Goal: Complete application form: Complete application form

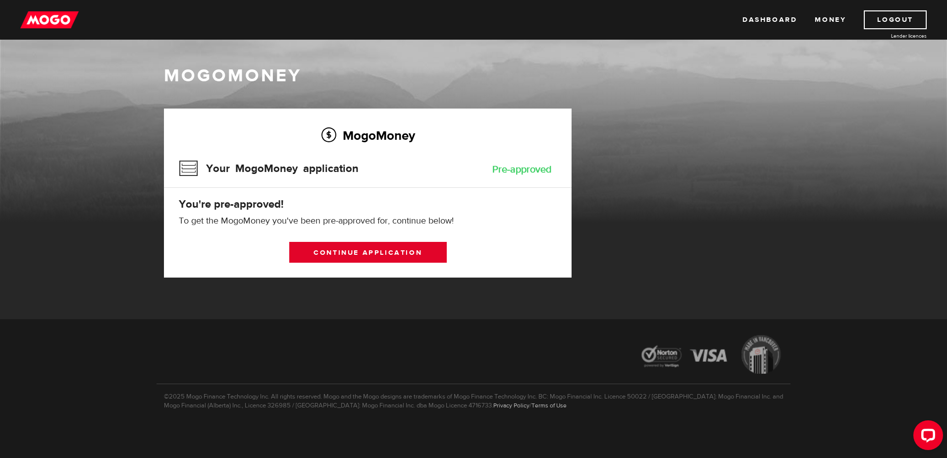
click at [399, 253] on link "Continue application" at bounding box center [367, 252] width 157 height 21
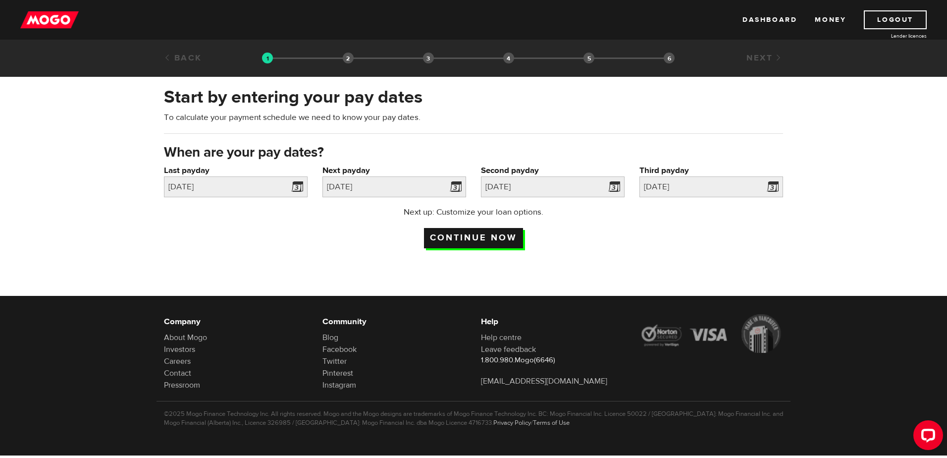
click at [466, 231] on input "Continue now" at bounding box center [473, 238] width 99 height 20
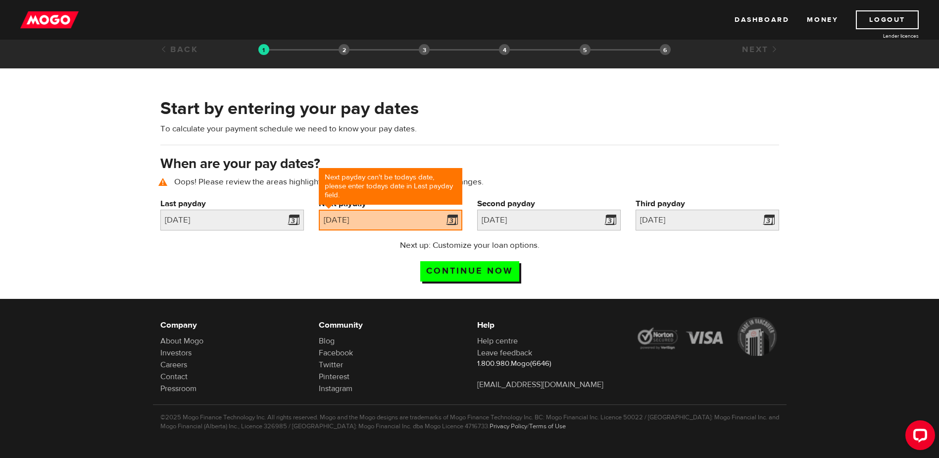
click at [574, 268] on div "Next up: Customize your loan options. Continue now" at bounding box center [469, 264] width 211 height 50
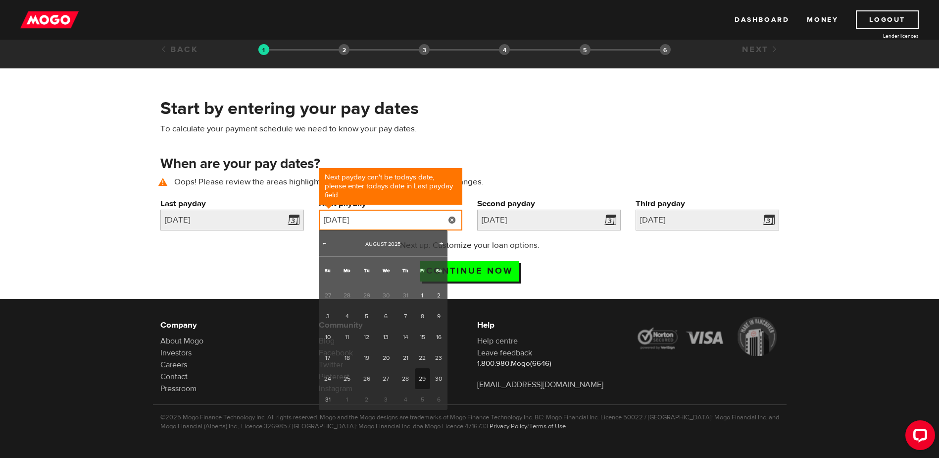
click at [352, 221] on input "2025/08/29" at bounding box center [391, 219] width 144 height 21
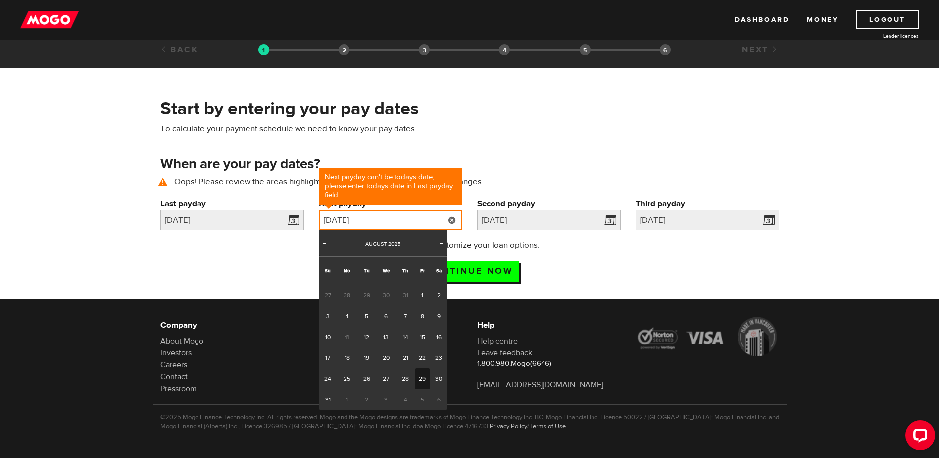
click at [352, 221] on input "2025/08/29" at bounding box center [391, 219] width 144 height 21
click at [355, 218] on input "2025/08/29" at bounding box center [391, 219] width 144 height 21
click at [442, 245] on span "Next" at bounding box center [442, 243] width 8 height 8
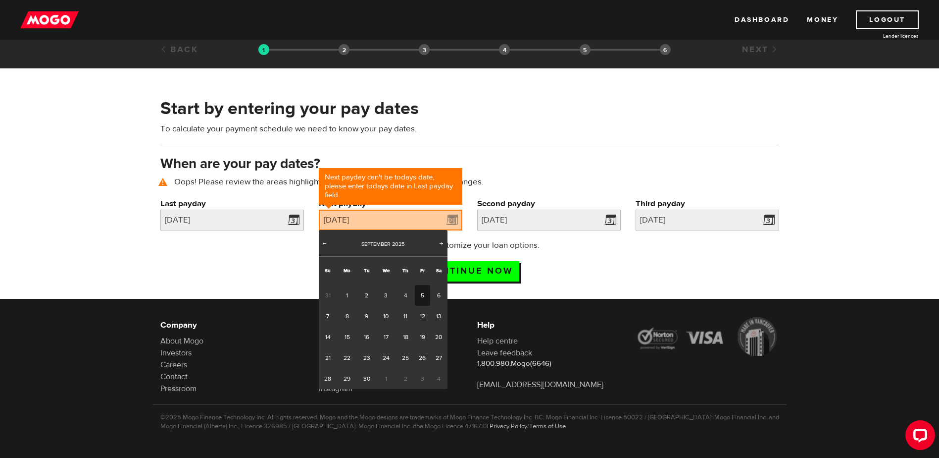
click at [423, 297] on link "5" at bounding box center [422, 295] width 15 height 21
type input "2025/09/05"
type input "2025/9/12"
type input "2025/9/19"
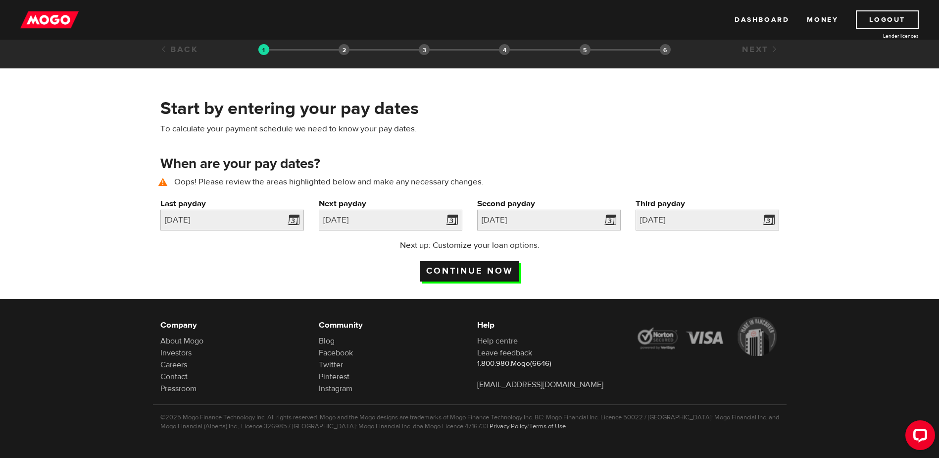
click at [491, 265] on input "Continue now" at bounding box center [469, 271] width 99 height 20
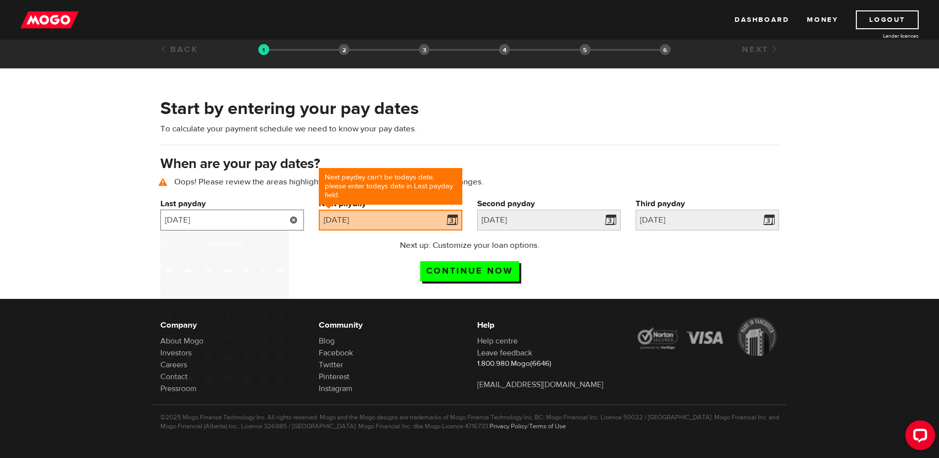
click at [191, 220] on input "2025/08/22" at bounding box center [232, 219] width 144 height 21
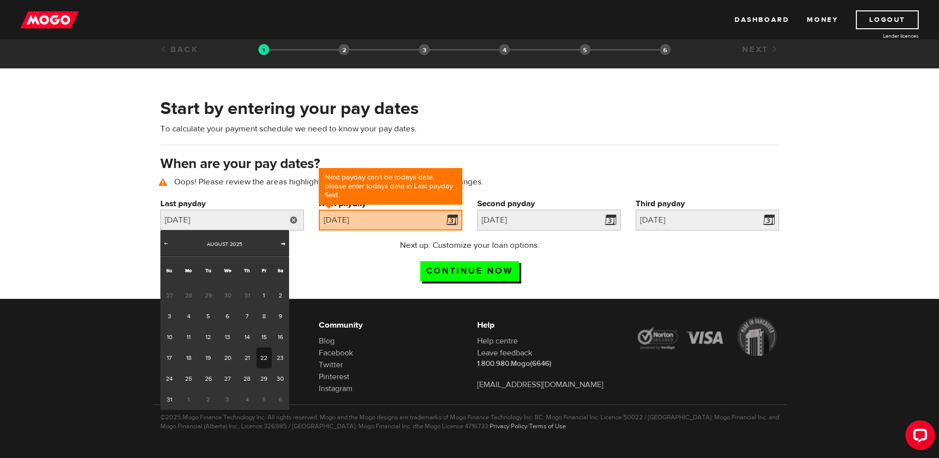
click at [284, 246] on span "Next" at bounding box center [283, 243] width 8 height 8
click at [262, 293] on link "5" at bounding box center [263, 295] width 15 height 21
type input "2025/09/05"
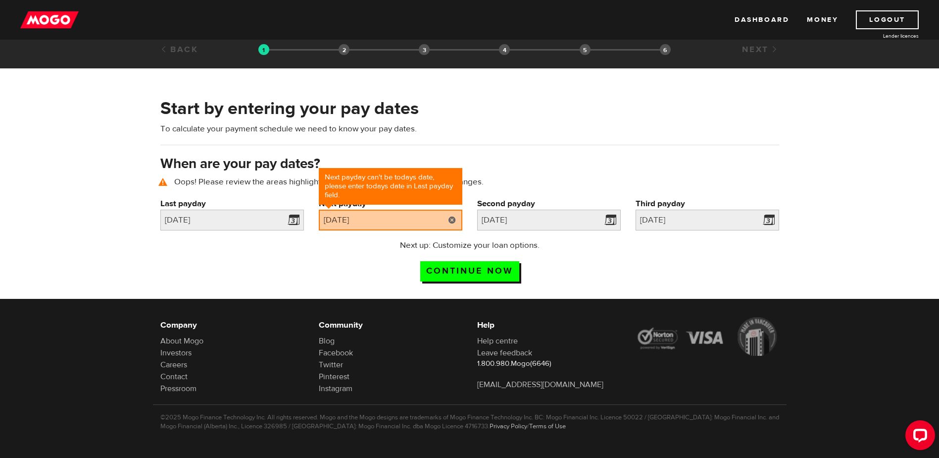
click at [453, 219] on link at bounding box center [452, 219] width 20 height 21
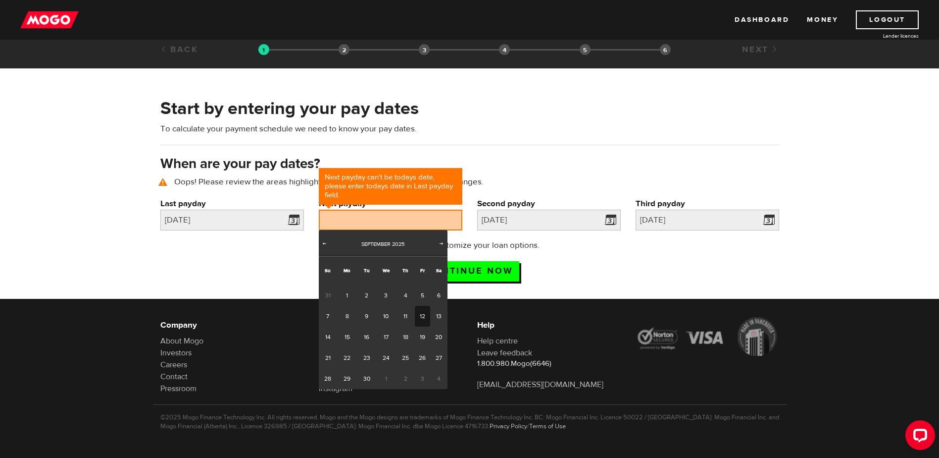
click at [422, 313] on link "12" at bounding box center [422, 316] width 15 height 21
type input "2025/09/12"
type input "2025/9/19"
type input "2025/9/26"
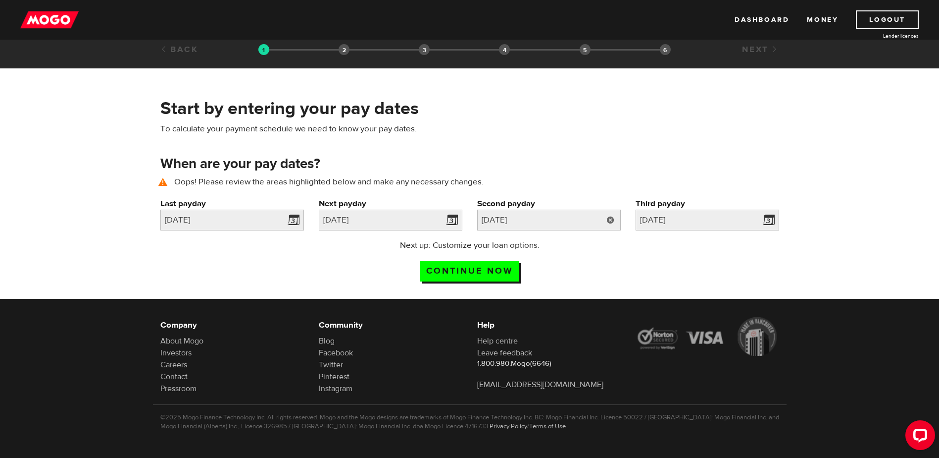
click at [609, 219] on link at bounding box center [611, 219] width 20 height 21
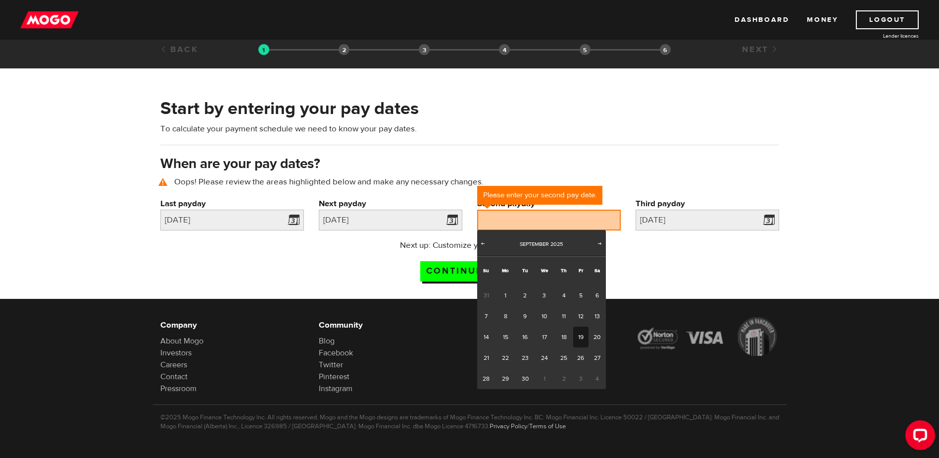
click at [580, 337] on link "19" at bounding box center [580, 336] width 15 height 21
type input "2025/09/19"
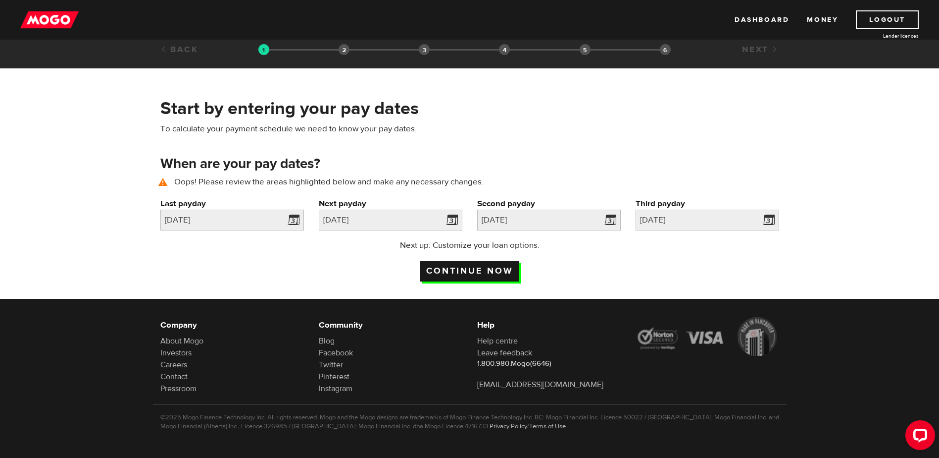
click at [464, 271] on input "Continue now" at bounding box center [469, 271] width 99 height 20
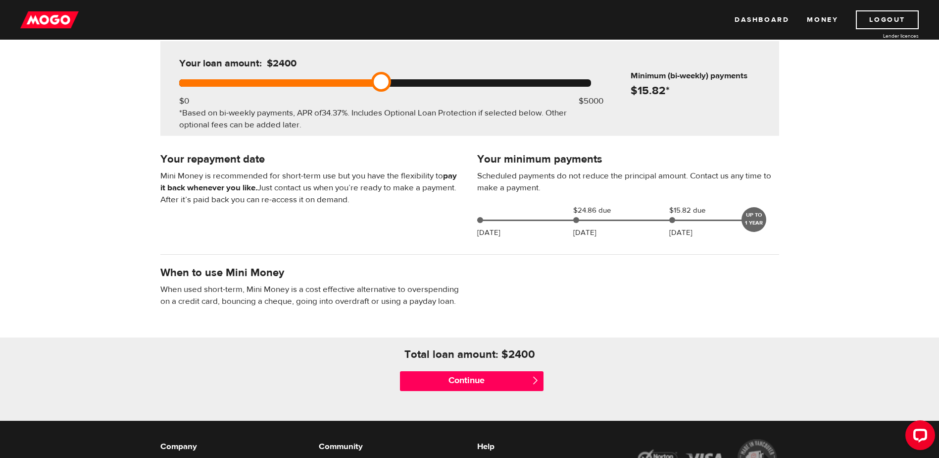
scroll to position [112, 0]
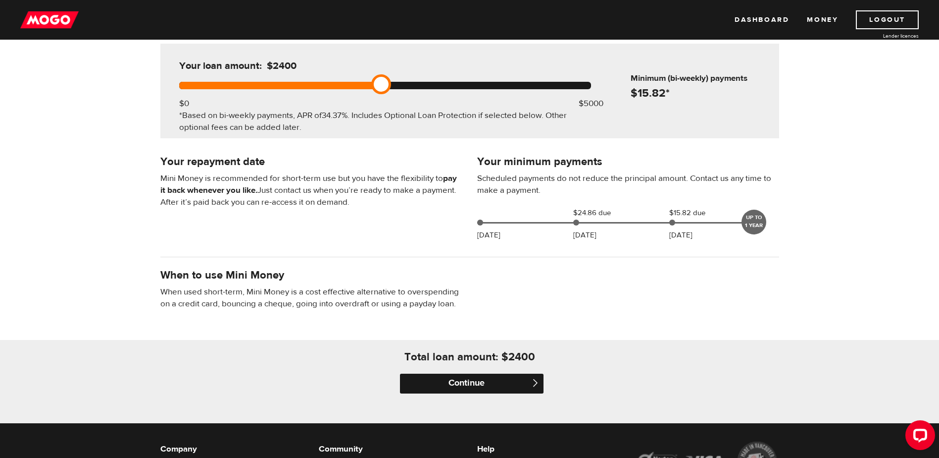
click at [478, 375] on input "Continue" at bounding box center [472, 383] width 144 height 20
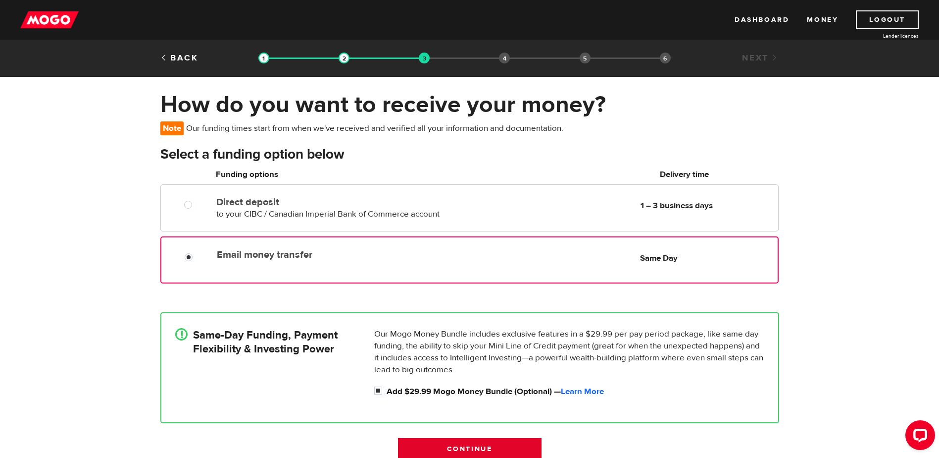
click at [476, 447] on input "Continue" at bounding box center [470, 448] width 144 height 21
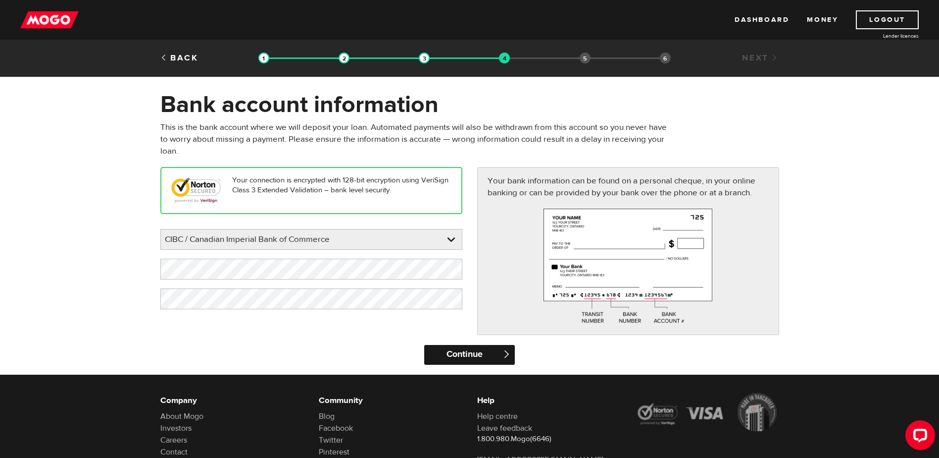
click at [497, 360] on input "Continue" at bounding box center [469, 355] width 91 height 20
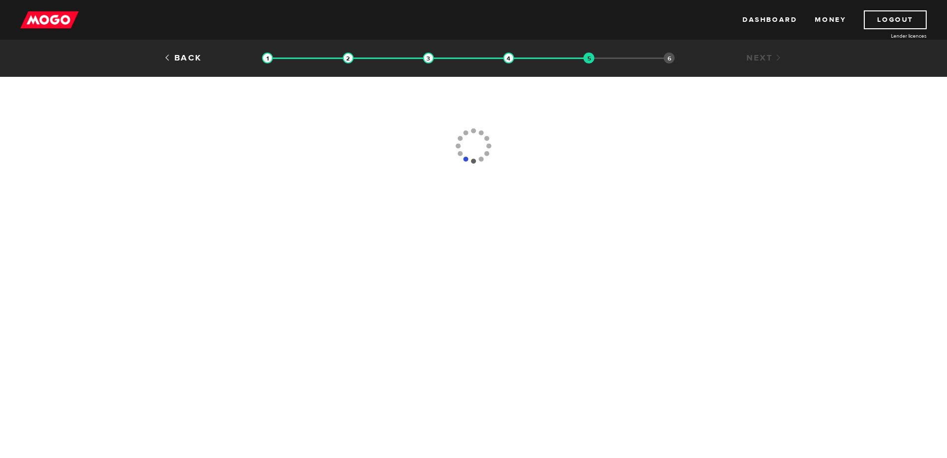
type input "[PHONE_NUMBER]"
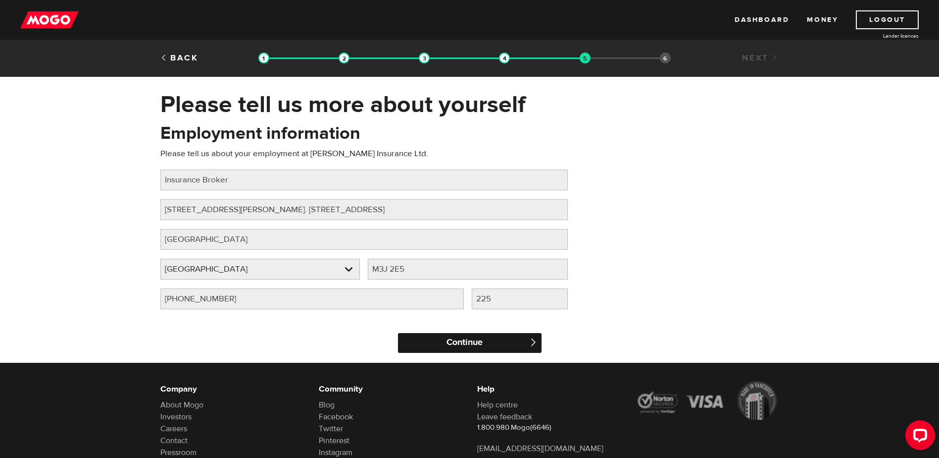
click at [494, 350] on input "Continue" at bounding box center [470, 343] width 144 height 20
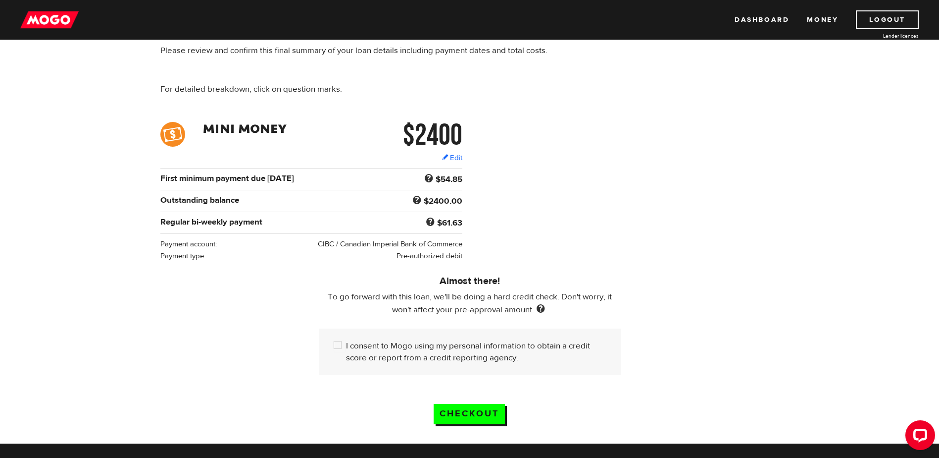
scroll to position [87, 0]
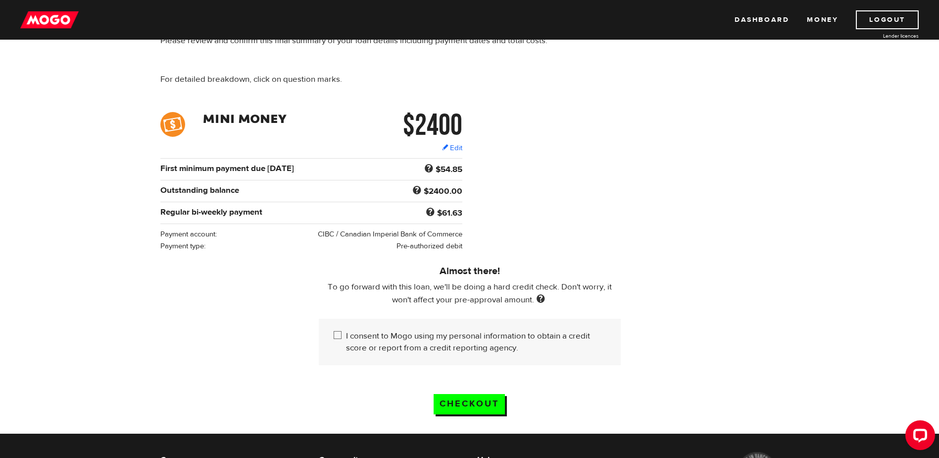
click at [336, 334] on input "I consent to Mogo using my personal information to obtain a credit score or rep…" at bounding box center [340, 336] width 12 height 12
checkbox input "true"
click at [452, 401] on input "Checkout" at bounding box center [469, 404] width 71 height 20
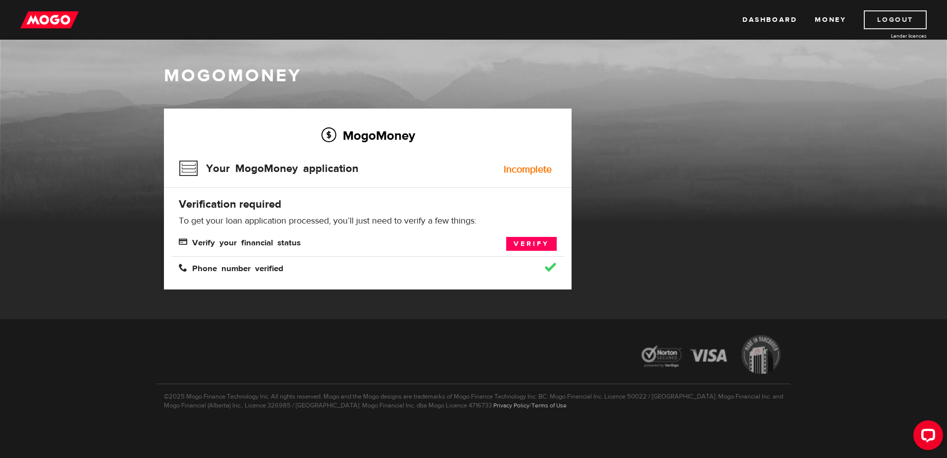
click at [900, 19] on link "Logout" at bounding box center [895, 19] width 63 height 19
